Goal: Communication & Community: Answer question/provide support

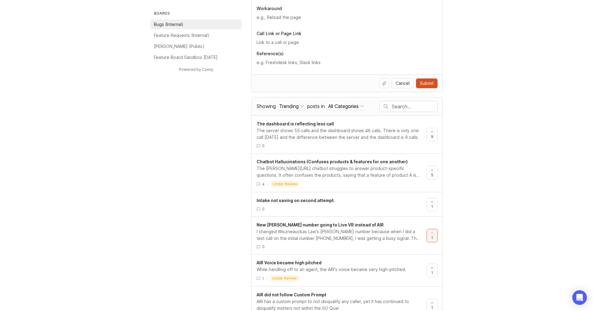
scroll to position [217, 0]
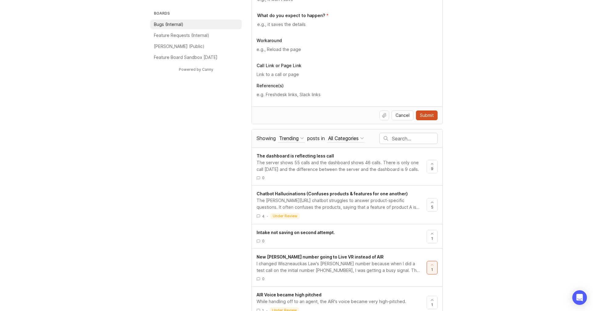
click at [294, 139] on div "Trending" at bounding box center [289, 138] width 20 height 7
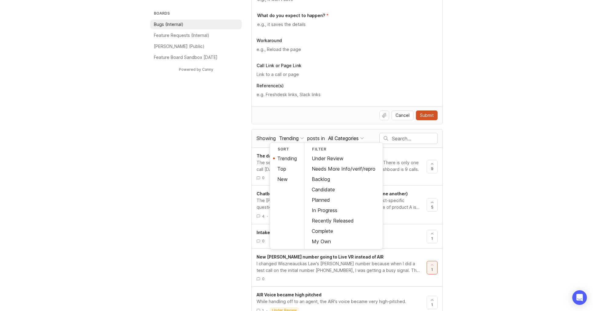
click at [331, 240] on div "My Own" at bounding box center [344, 241] width 78 height 10
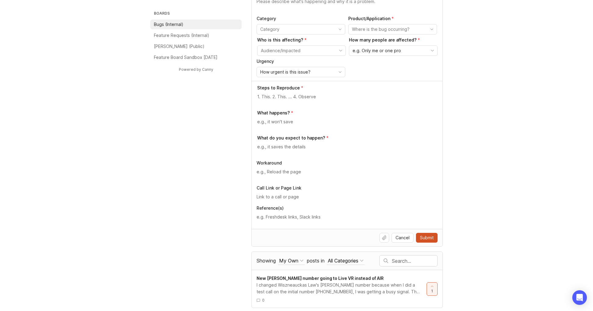
scroll to position [95, 0]
click at [335, 285] on div "I changed Wiszneauckas Law's [PERSON_NAME] number because when I did a test cal…" at bounding box center [339, 287] width 165 height 13
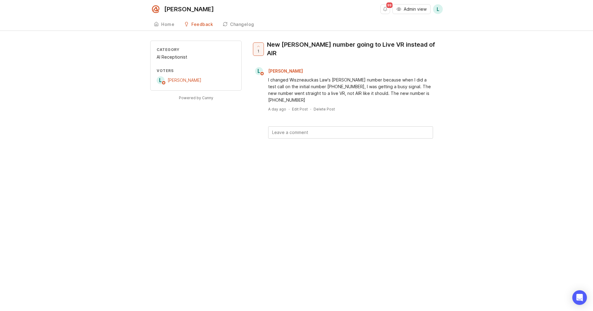
click at [302, 128] on textarea at bounding box center [351, 132] width 164 height 12
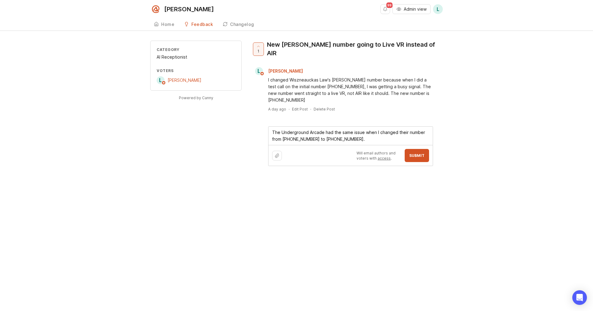
paste textarea "[URL][DOMAIN_NAME]"
drag, startPoint x: 272, startPoint y: 127, endPoint x: 324, endPoint y: 129, distance: 52.1
click at [324, 129] on textarea "The Underground Arcade had the same issue when I changed their number from [PHO…" at bounding box center [351, 138] width 164 height 25
click at [325, 130] on textarea "The Underground Arcade had the same issue when I changed their number from [PHO…" at bounding box center [351, 138] width 164 height 25
click at [426, 146] on textarea "The Underground Arcade had the same issue when I changed their number from [PHO…" at bounding box center [351, 138] width 164 height 25
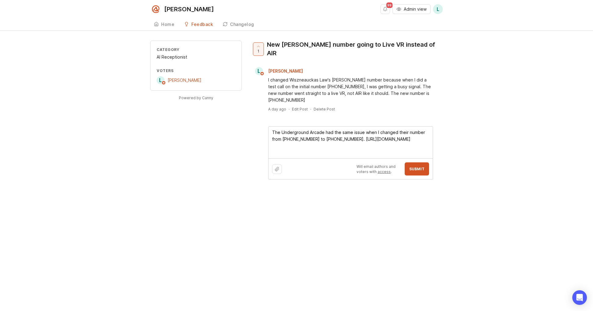
paste textarea "[URL][PERSON_NAME]"
click at [374, 136] on textarea "The Underground Arcade had the same issue when I changed their number from [PHO…" at bounding box center [351, 142] width 164 height 32
click at [358, 138] on textarea "The Underground Arcade had the same issue when I changed their number from [PHO…" at bounding box center [351, 142] width 164 height 32
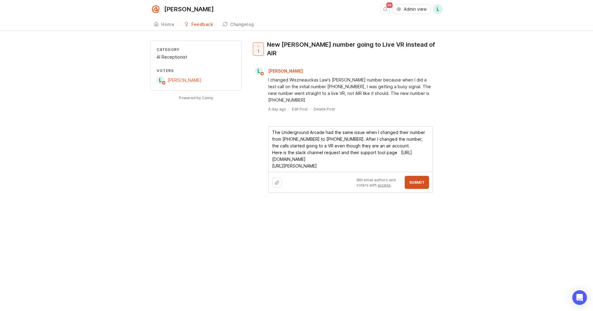
type textarea "The Underground Arcade had the same issue when I changed their number from [PHO…"
click at [415, 180] on span "Submit" at bounding box center [416, 182] width 15 height 5
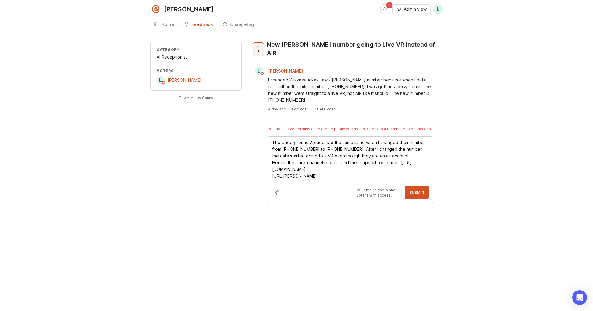
drag, startPoint x: 354, startPoint y: 173, endPoint x: 266, endPoint y: 131, distance: 97.0
click at [266, 131] on div "1 New [PERSON_NAME] number going to Live VR instead of AIR L [PERSON_NAME] I ch…" at bounding box center [346, 122] width 191 height 162
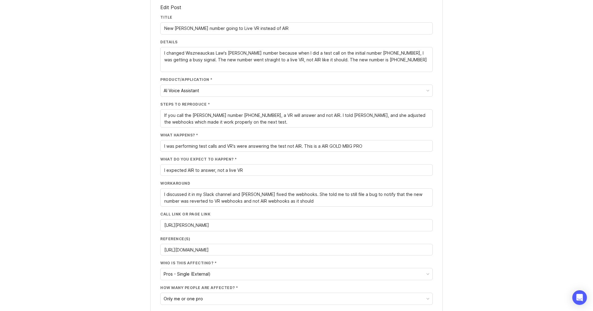
scroll to position [45, 0]
click at [397, 61] on textarea "I changed Wiszneauckas Law's [PERSON_NAME] number because when I did a test cal…" at bounding box center [296, 61] width 265 height 20
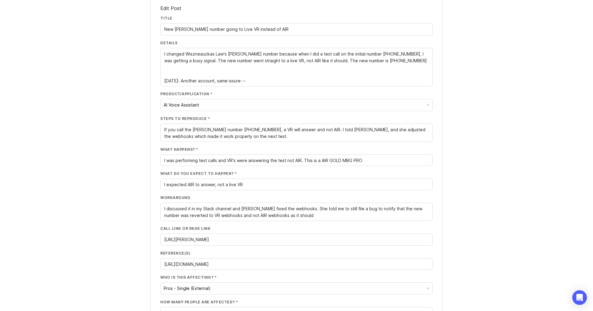
paste textarea "The Underground Arcade had the same issue when I changed their number from [PHO…"
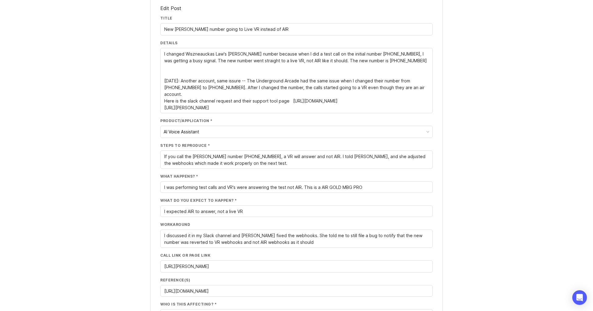
click at [179, 83] on textarea "I changed Wiszneauckas Law's [PERSON_NAME] number because when I did a test cal…" at bounding box center [296, 81] width 265 height 60
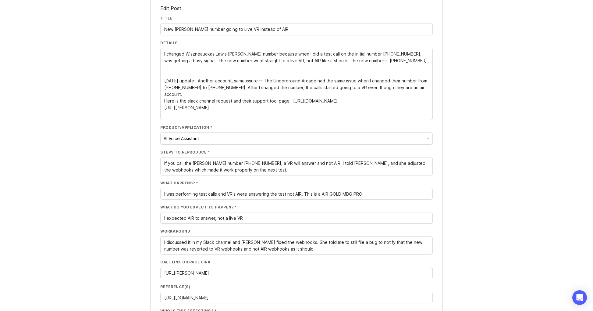
click at [258, 83] on textarea "I changed Wiszneauckas Law's [PERSON_NAME] number because when I did a test cal…" at bounding box center [296, 84] width 265 height 67
click at [334, 109] on textarea "I changed Wiszneauckas Law's [PERSON_NAME] number because when I did a test cal…" at bounding box center [296, 84] width 265 height 67
click at [334, 112] on textarea "I changed Wiszneauckas Law's [PERSON_NAME] number because when I did a test cal…" at bounding box center [296, 84] width 265 height 67
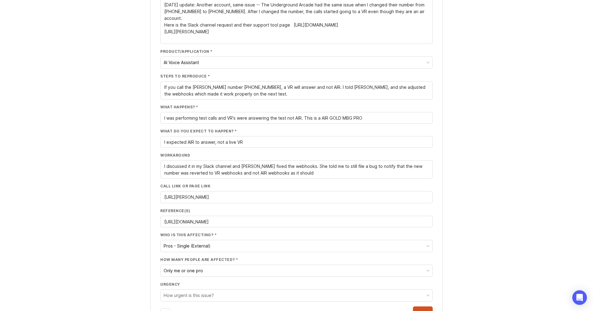
scroll to position [142, 0]
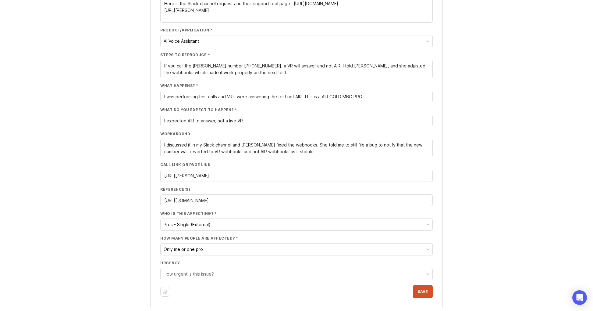
type textarea "I changed Wiszneauckas Law's [PERSON_NAME] number because when I did a test cal…"
click at [426, 292] on span "Save" at bounding box center [423, 291] width 10 height 5
